Goal: Information Seeking & Learning: Check status

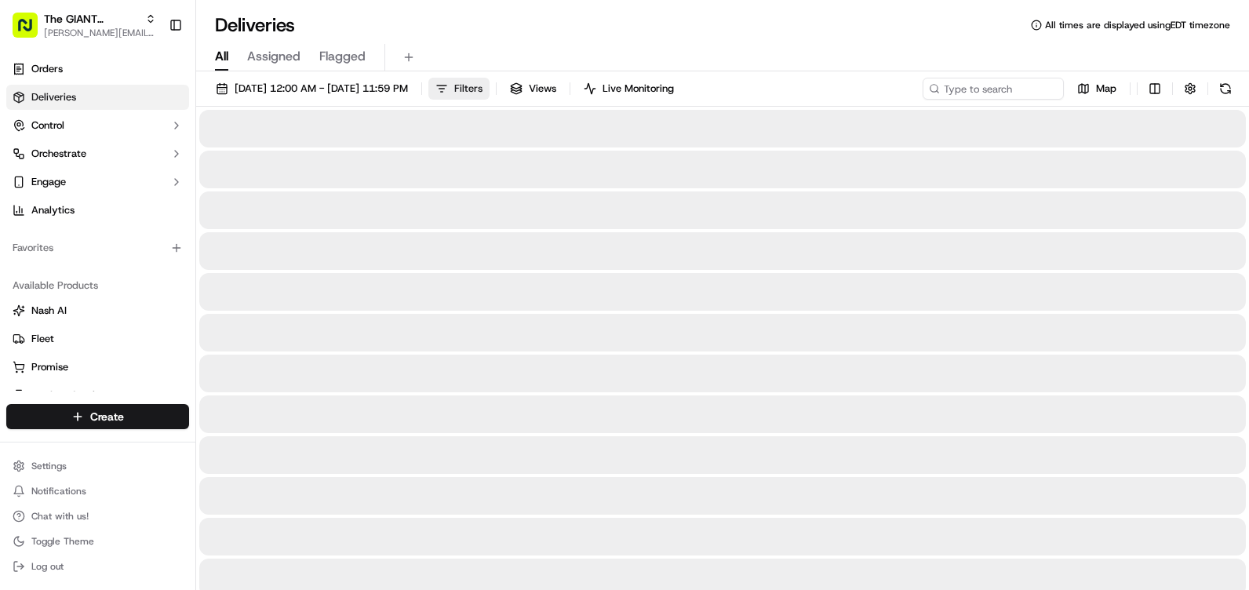
click at [482, 89] on span "Filters" at bounding box center [468, 89] width 28 height 14
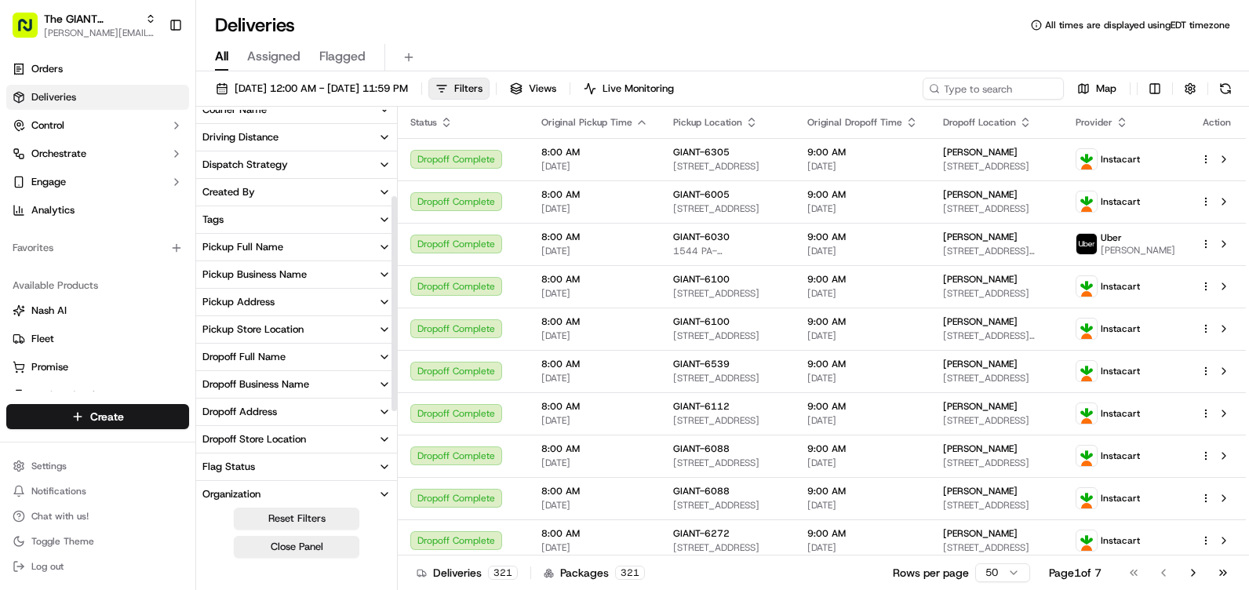
scroll to position [235, 0]
click at [381, 326] on icon "button" at bounding box center [384, 327] width 13 height 13
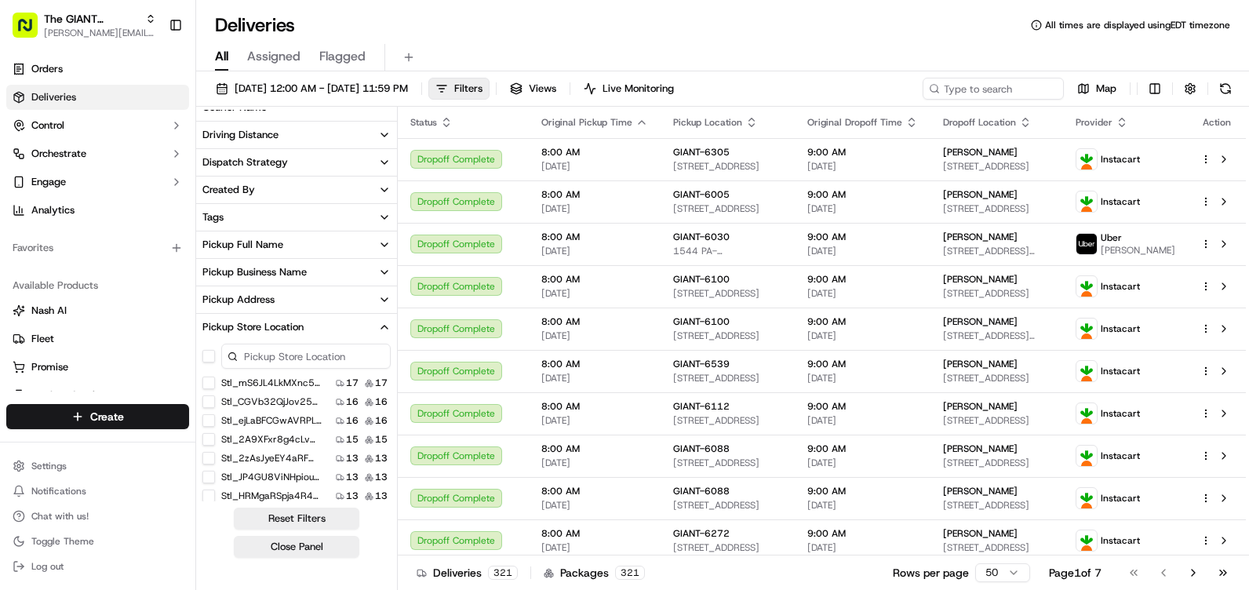
click at [293, 357] on input at bounding box center [305, 356] width 169 height 25
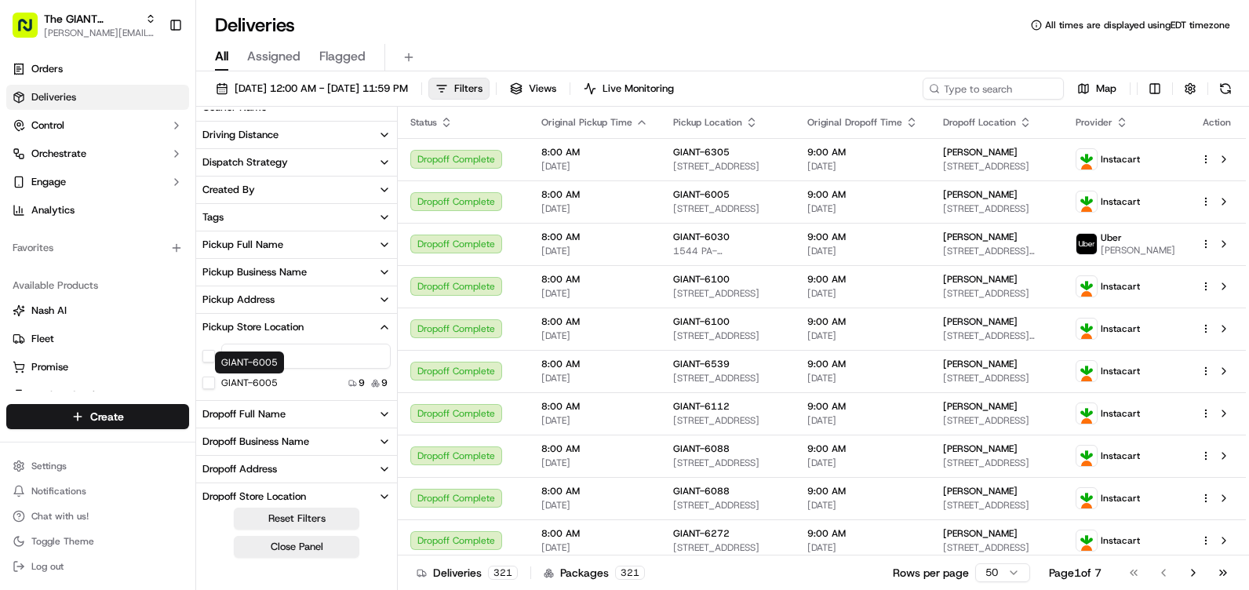
type input "6005"
click at [207, 380] on button "GIANT-6005" at bounding box center [208, 383] width 13 height 13
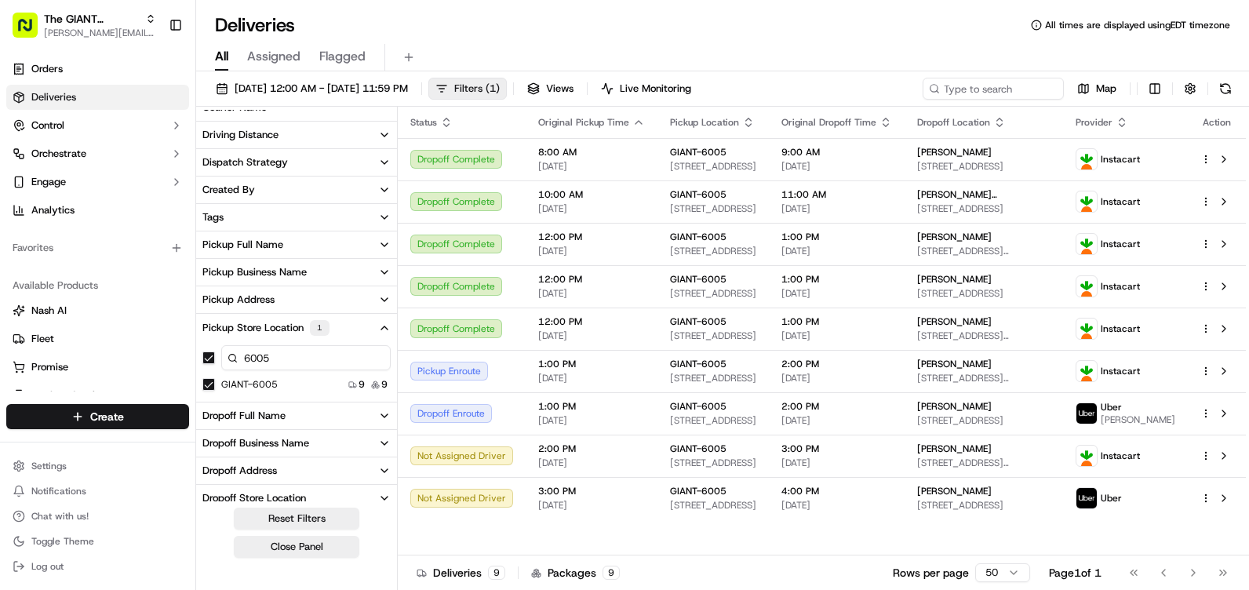
click at [500, 84] on span "Filters ( 1 )" at bounding box center [476, 89] width 45 height 14
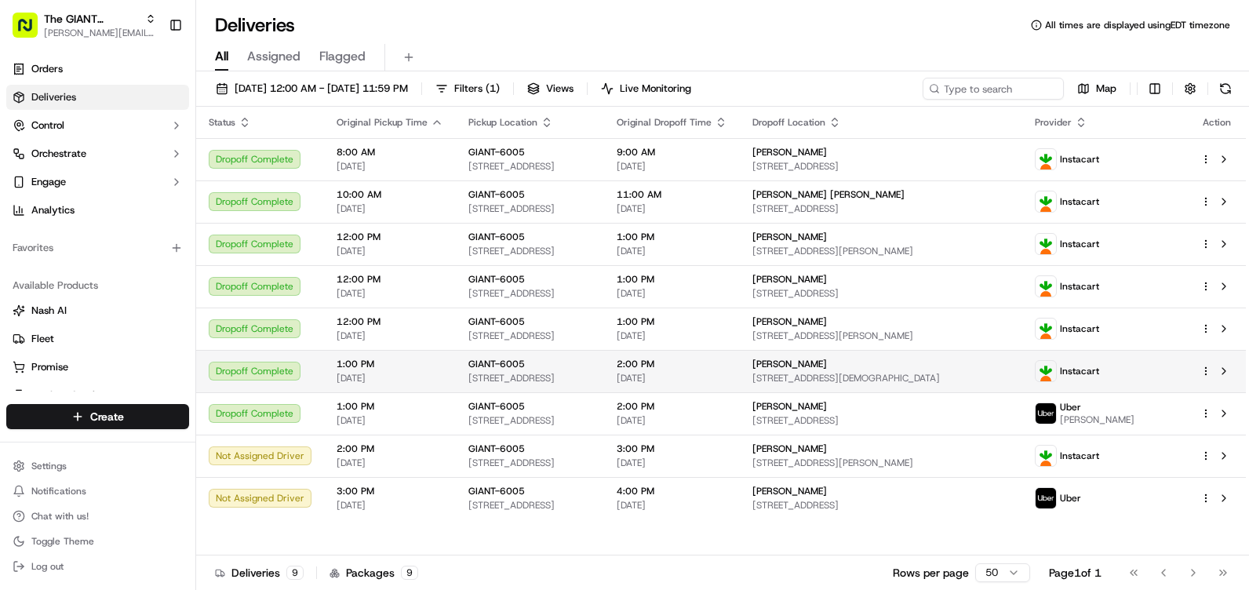
click at [1099, 378] on div "Instacart" at bounding box center [1067, 371] width 64 height 22
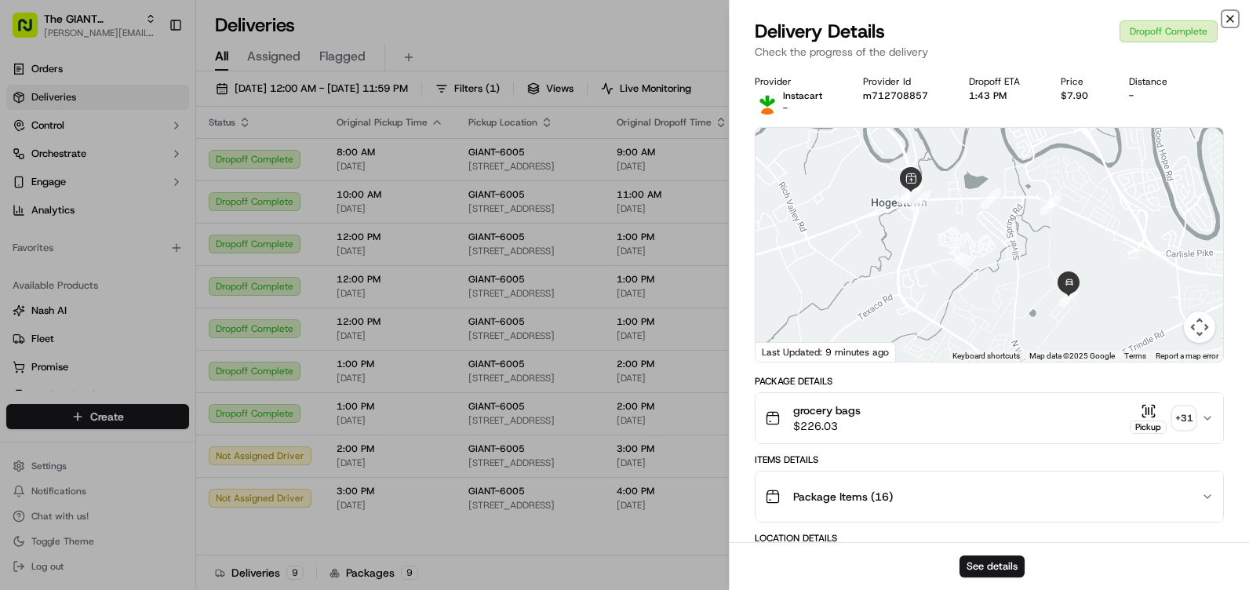
click at [1225, 21] on icon "button" at bounding box center [1230, 19] width 13 height 13
